Goal: Transaction & Acquisition: Purchase product/service

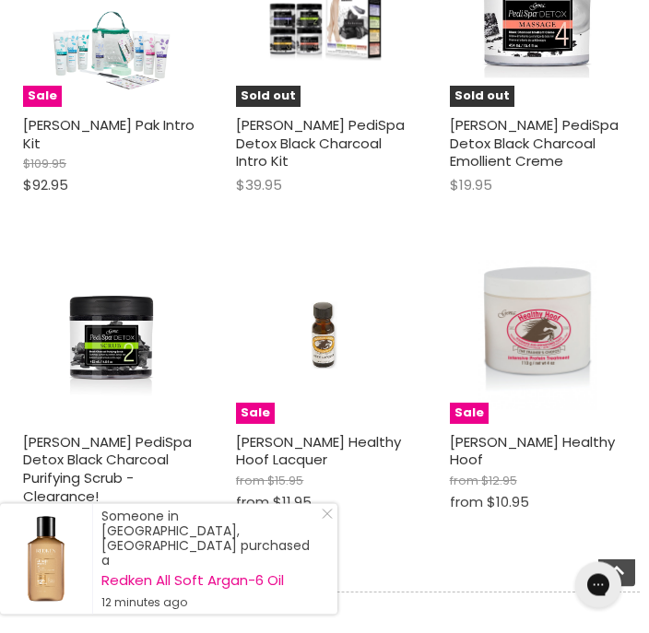
scroll to position [1554, 0]
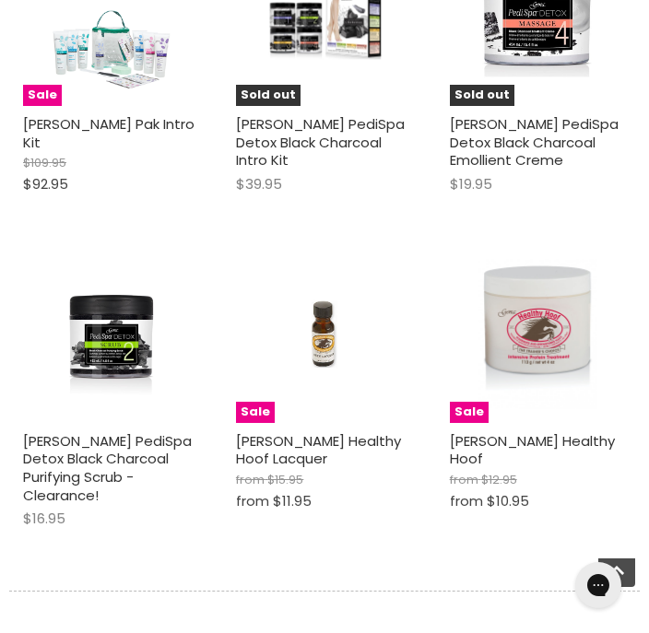
click at [542, 294] on img "Main content" at bounding box center [538, 334] width 118 height 176
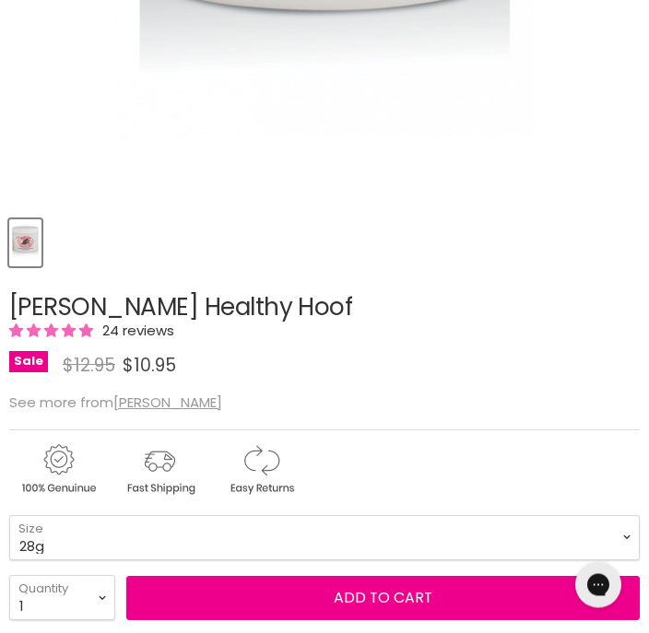
scroll to position [655, 0]
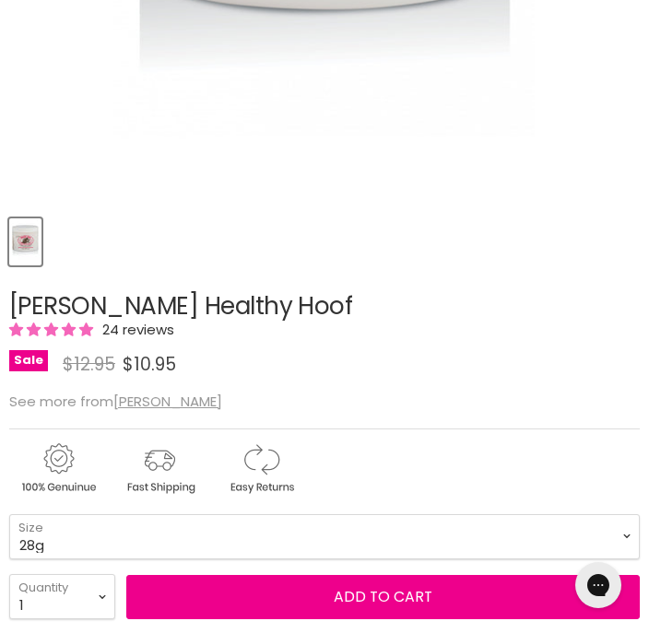
click at [291, 607] on button "Add to cart" at bounding box center [382, 597] width 513 height 44
click at [313, 605] on button "Add to cart" at bounding box center [382, 597] width 513 height 44
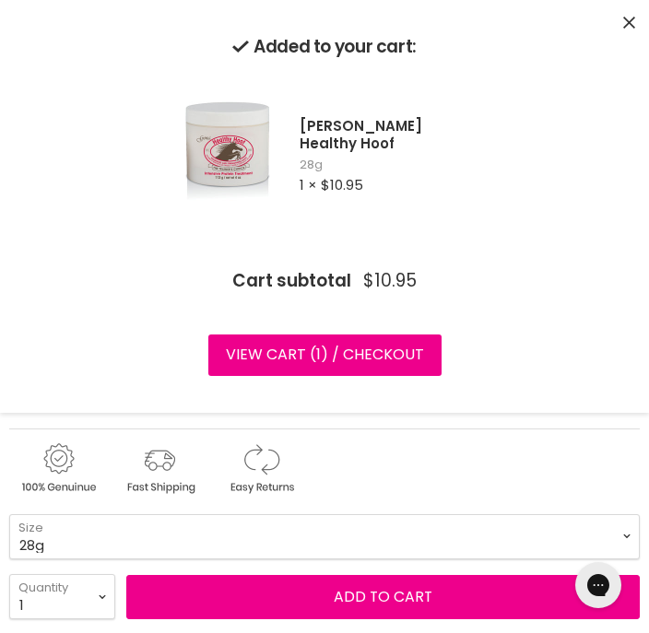
click at [623, 531] on select "28g 113g" at bounding box center [324, 536] width 630 height 45
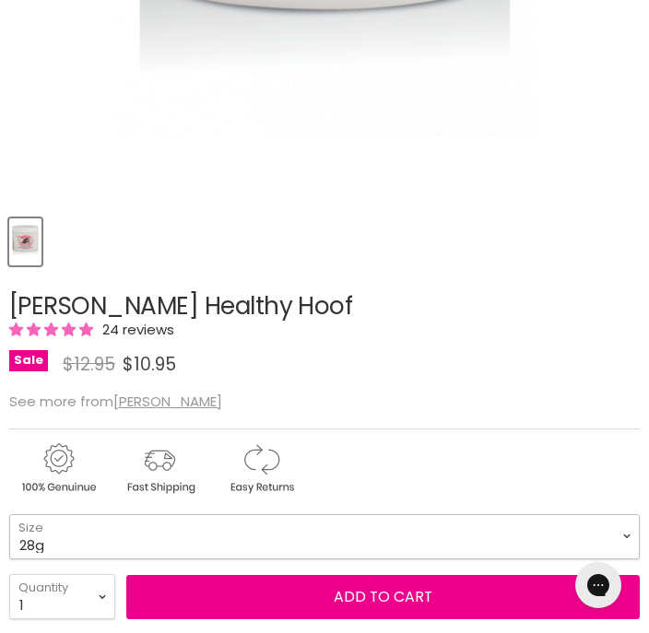
click at [625, 534] on select "28g 113g" at bounding box center [324, 536] width 630 height 45
click at [634, 539] on select "28g 113g" at bounding box center [324, 536] width 630 height 45
select select "113g"
click at [95, 597] on select "1 2 3 4 5 6 7 8 9 10+" at bounding box center [62, 596] width 106 height 45
click at [349, 597] on button "Add to cart" at bounding box center [382, 597] width 513 height 44
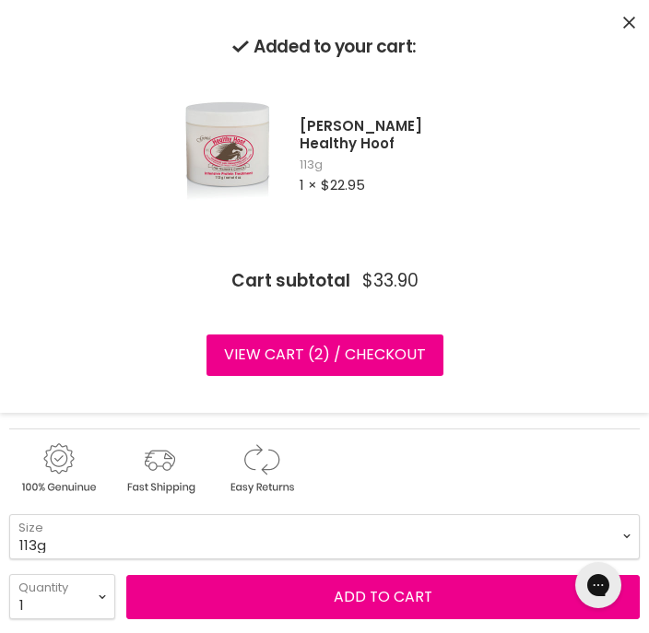
click at [283, 594] on button "Add to cart" at bounding box center [382, 597] width 513 height 44
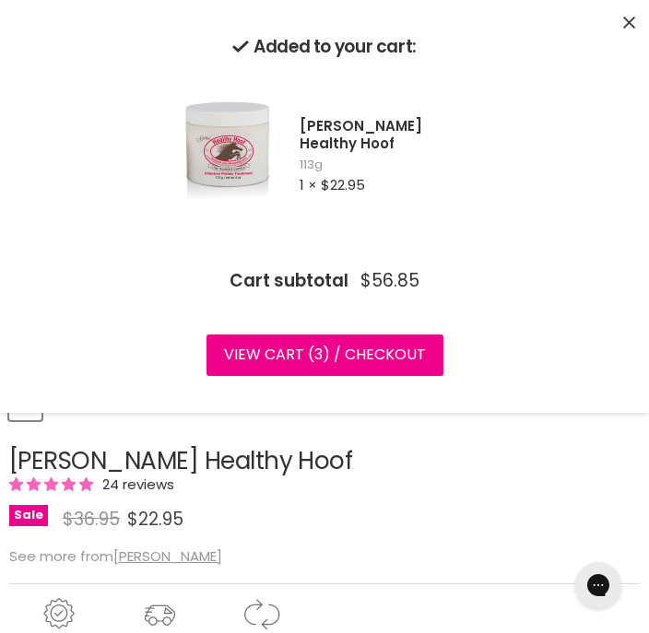
scroll to position [503, 0]
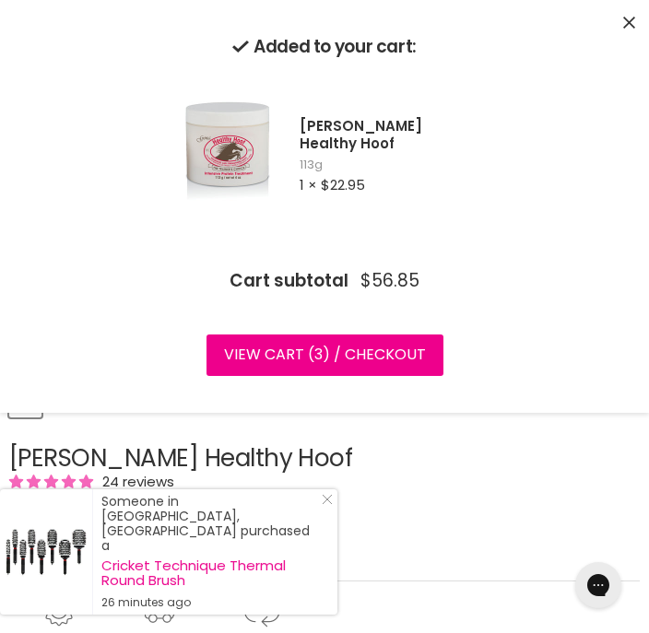
click at [46, 505] on div "Sale Original Price $36.95 Current Price $22.95" at bounding box center [324, 516] width 630 height 29
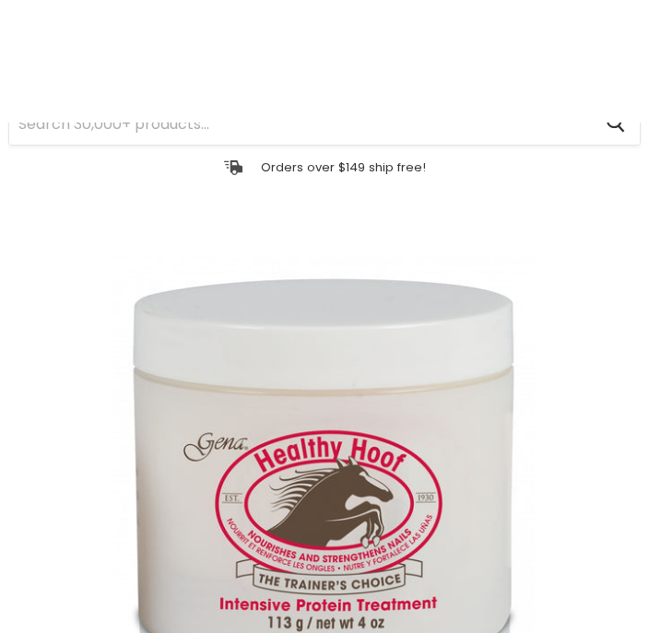
scroll to position [0, 0]
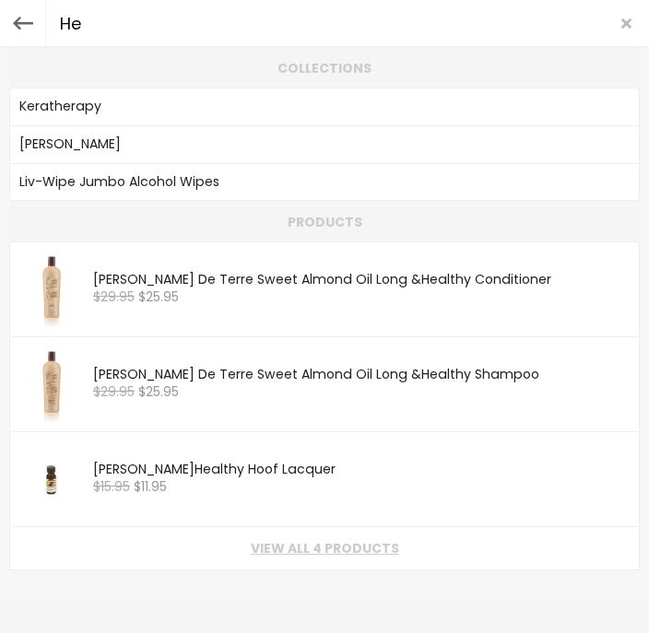
type input "H"
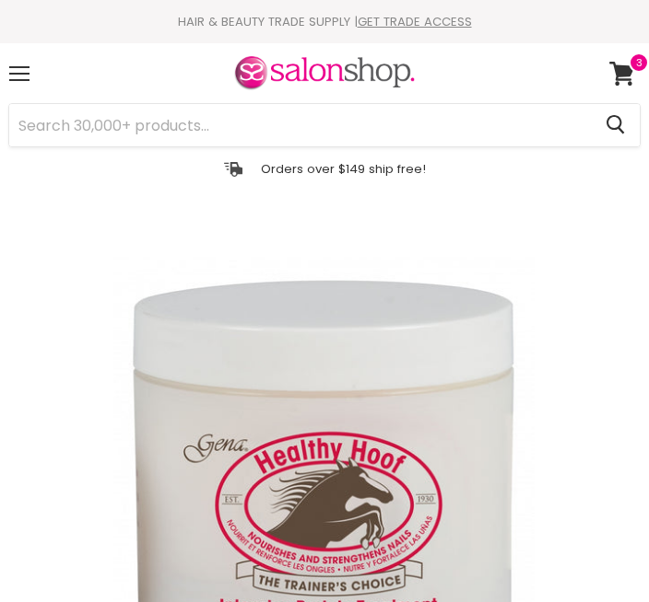
select select "113g"
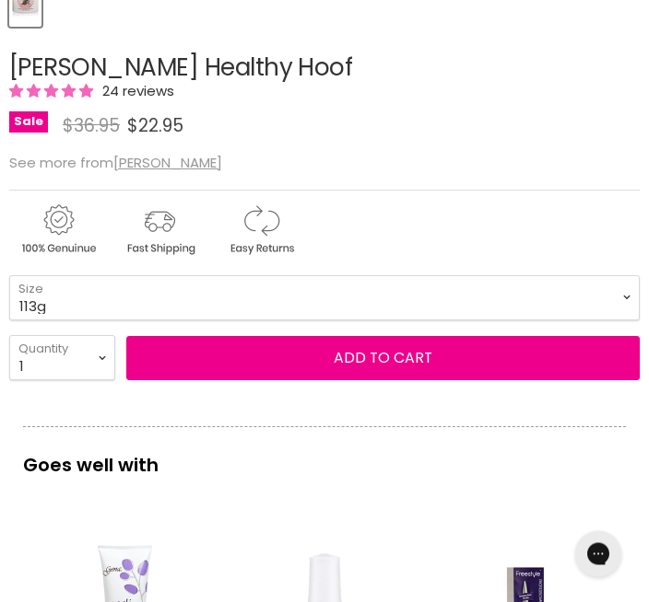
scroll to position [894, 0]
click at [310, 365] on button "Add to cart" at bounding box center [382, 358] width 513 height 44
click at [257, 366] on button "Add to cart" at bounding box center [382, 358] width 513 height 44
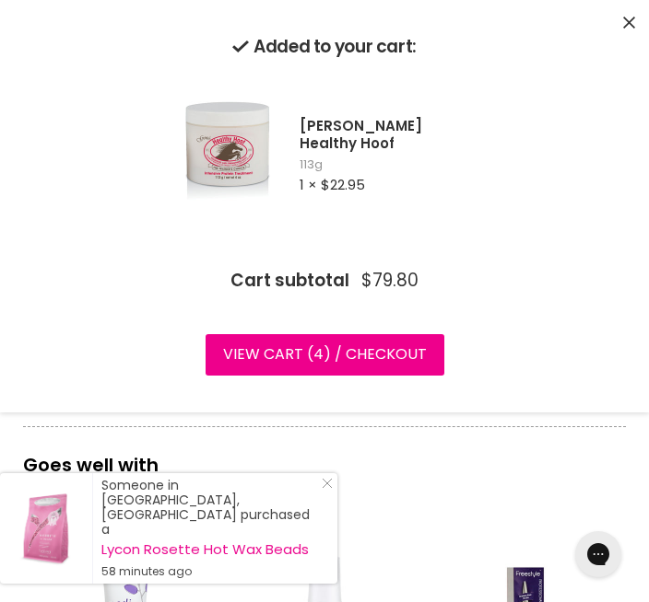
click at [387, 354] on link "View cart ( 4 ) / Checkout" at bounding box center [324, 354] width 239 height 41
